Goal: Task Accomplishment & Management: Use online tool/utility

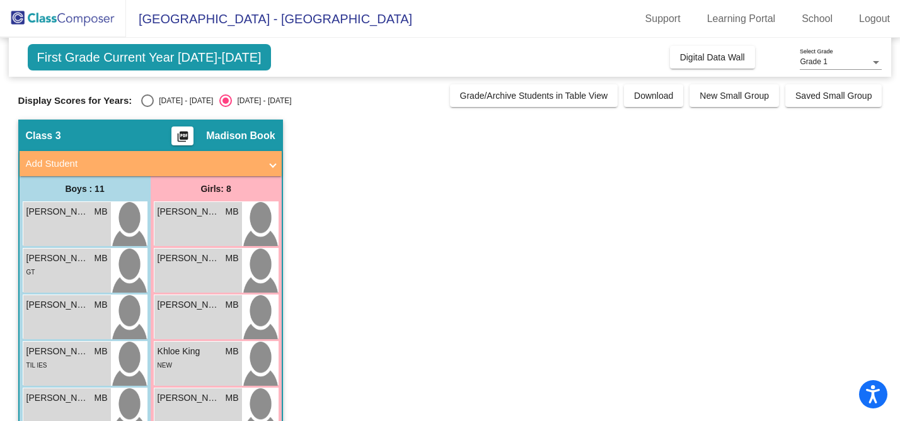
click at [147, 52] on span "First Grade Current Year [DATE]-[DATE]" at bounding box center [149, 57] width 243 height 26
click at [72, 23] on img at bounding box center [63, 18] width 126 height 37
click at [704, 58] on span "Digital Data Wall" at bounding box center [712, 57] width 65 height 10
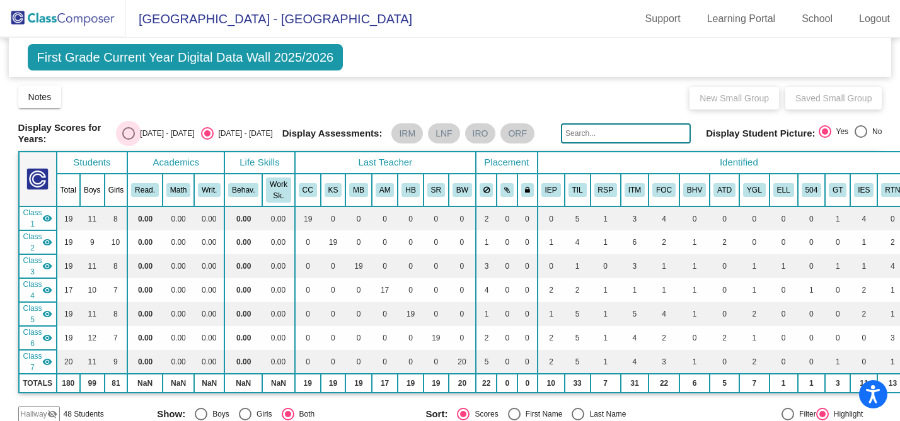
click at [135, 132] on div "Select an option" at bounding box center [128, 133] width 13 height 13
click at [129, 140] on input "[DATE] - [DATE]" at bounding box center [128, 140] width 1 height 1
radio input "true"
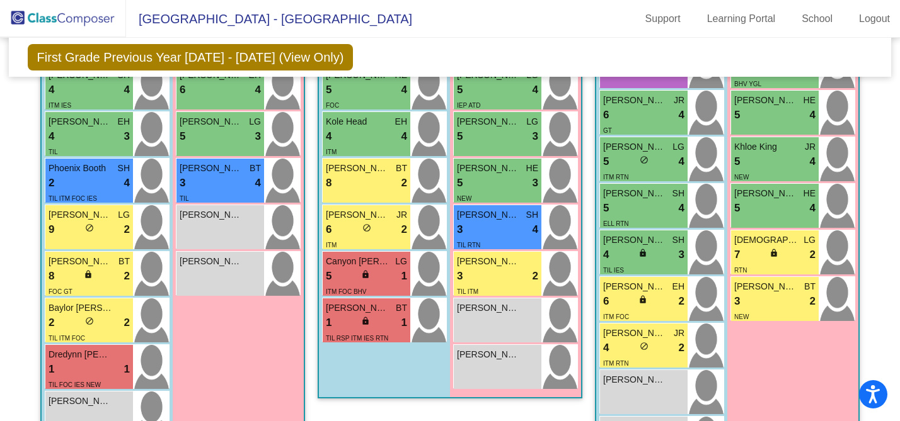
scroll to position [505, 0]
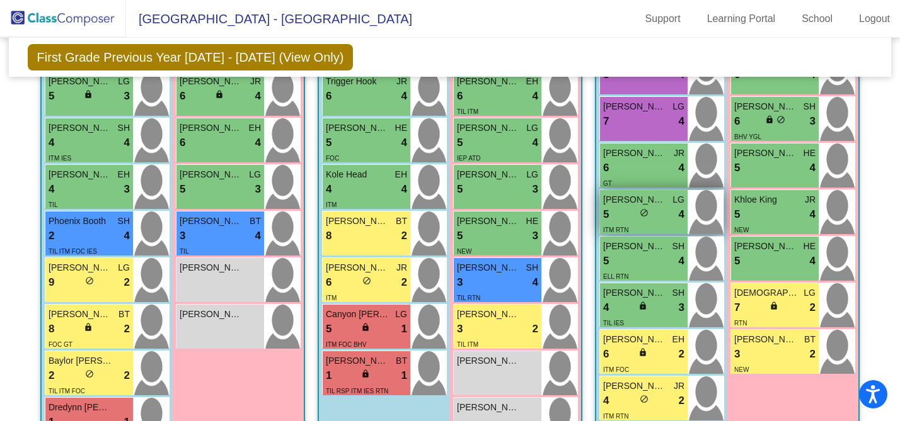
click at [644, 202] on span "[PERSON_NAME]" at bounding box center [634, 199] width 63 height 13
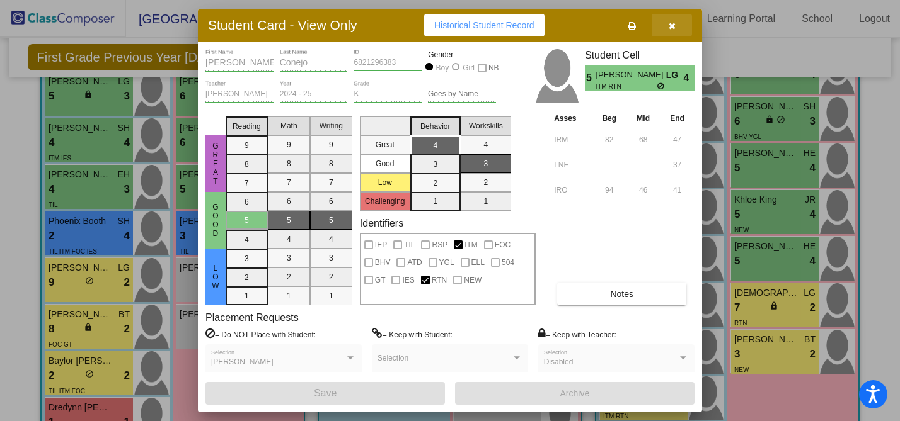
click at [671, 27] on icon "button" at bounding box center [671, 25] width 7 height 9
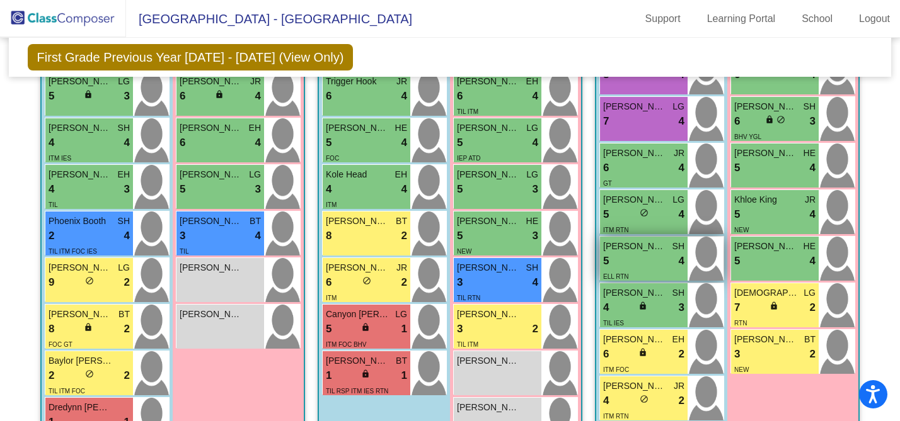
click at [639, 253] on div "5 lock do_not_disturb_alt 4" at bounding box center [643, 261] width 81 height 16
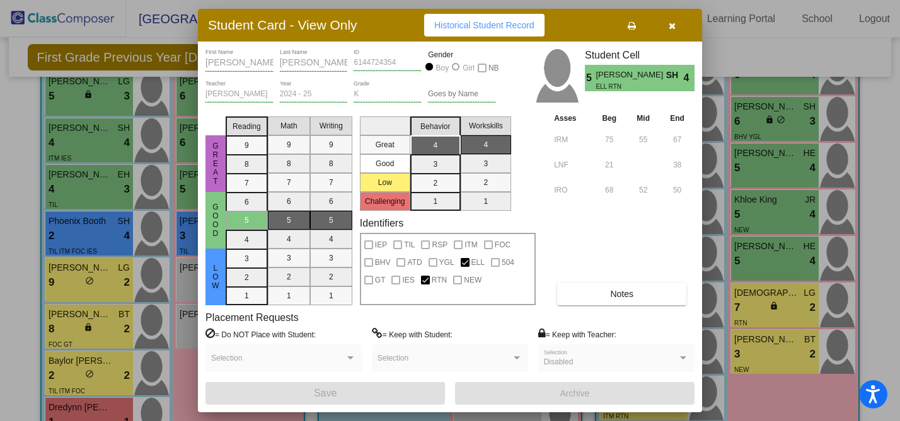
click at [672, 27] on icon "button" at bounding box center [671, 25] width 7 height 9
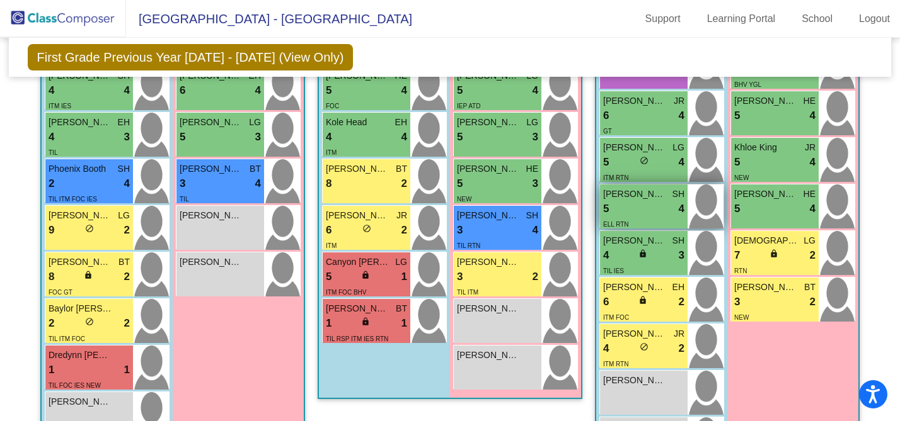
scroll to position [578, 0]
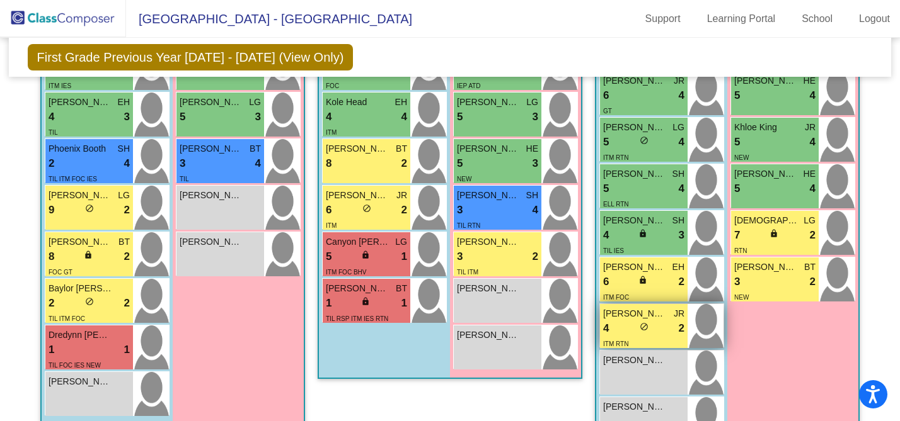
click at [661, 311] on span "[PERSON_NAME]" at bounding box center [634, 313] width 63 height 13
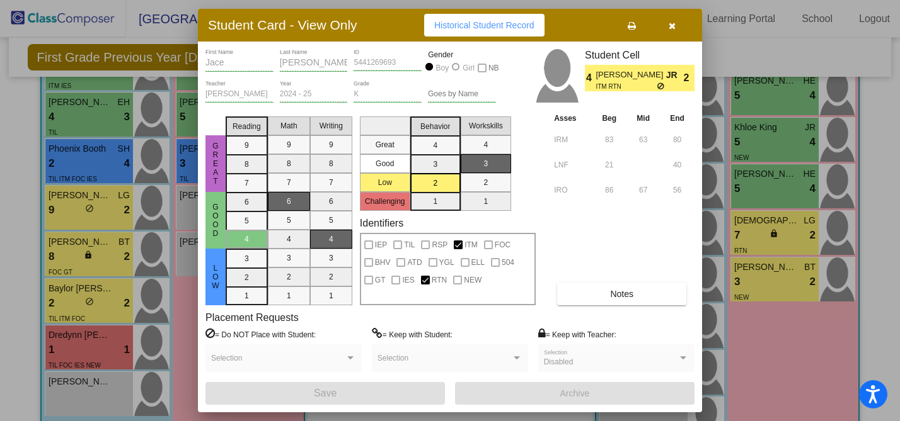
click at [675, 28] on button "button" at bounding box center [671, 25] width 40 height 23
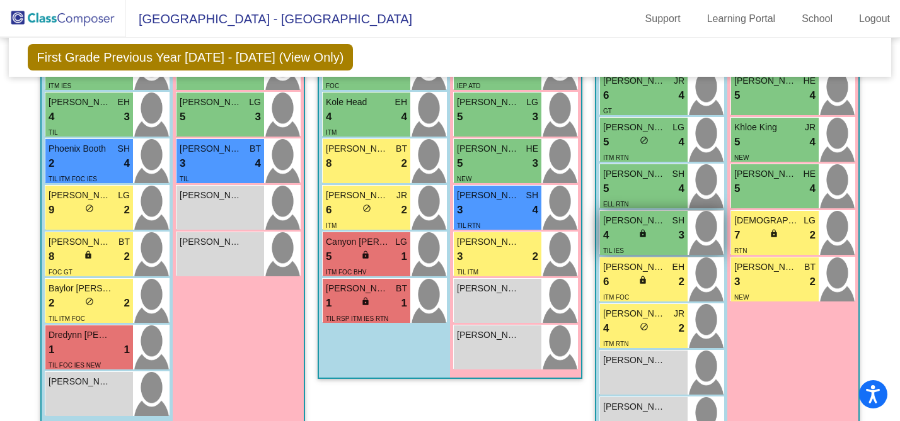
click at [659, 229] on div "4 lock do_not_disturb_alt 3" at bounding box center [643, 235] width 81 height 16
